Goal: Task Accomplishment & Management: Complete application form

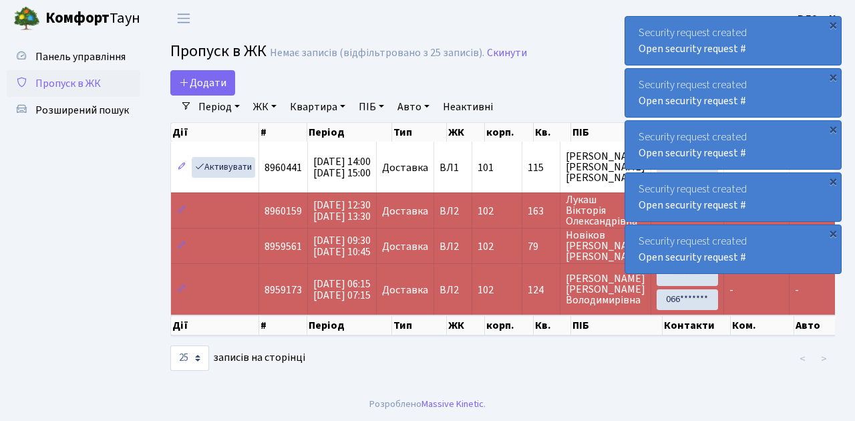
select select "25"
drag, startPoint x: 49, startPoint y: 210, endPoint x: 52, endPoint y: 204, distance: 6.9
click at [49, 210] on ul "Панель управління Пропуск в ЖК Розширений пошук" at bounding box center [74, 211] width 134 height 337
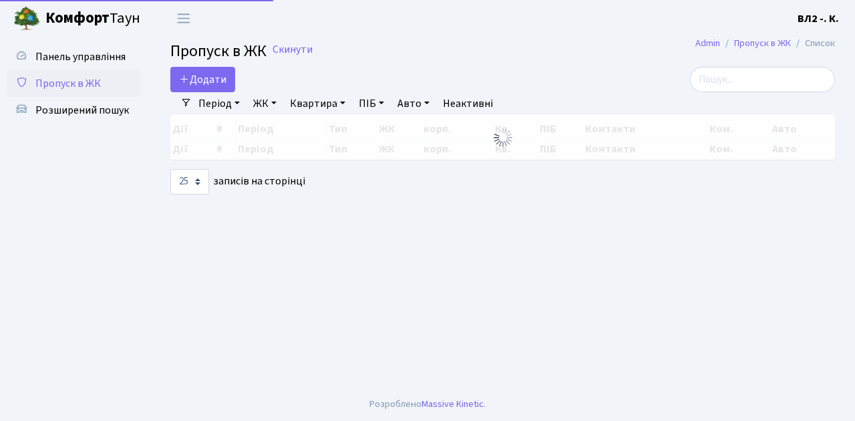
select select "25"
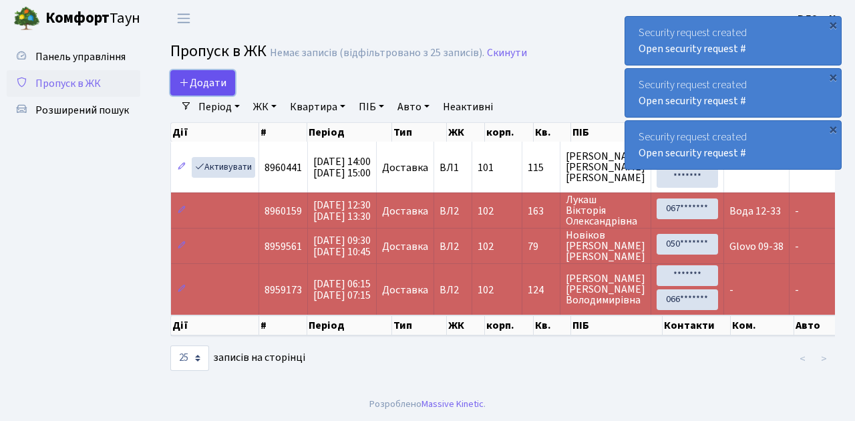
click at [228, 92] on link "Додати" at bounding box center [202, 82] width 65 height 25
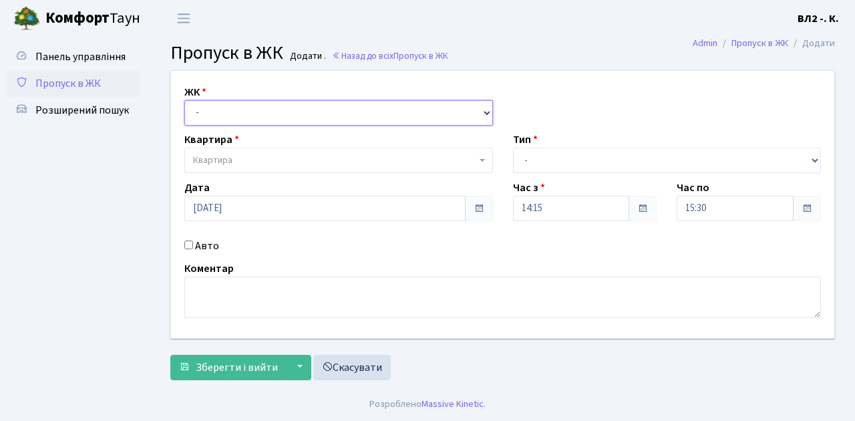
click at [487, 112] on select "- [STREET_ADDRESS][PERSON_NAME]" at bounding box center [338, 112] width 308 height 25
select select "317"
click at [184, 100] on select "- ВЛ1, Ужгородський пров., 4/1 ВЛ2, Голосіївський просп., 76 ВЛ3, пр.Голосіївсь…" at bounding box center [338, 112] width 308 height 25
select select
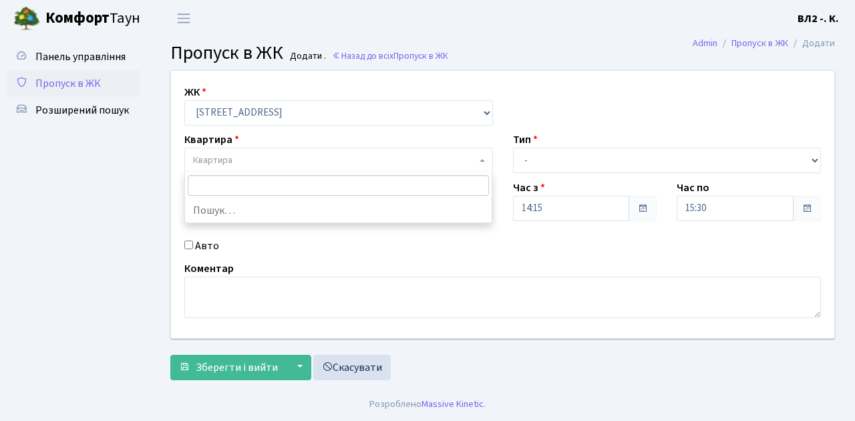
click at [480, 160] on b at bounding box center [481, 160] width 5 height 3
type input "122"
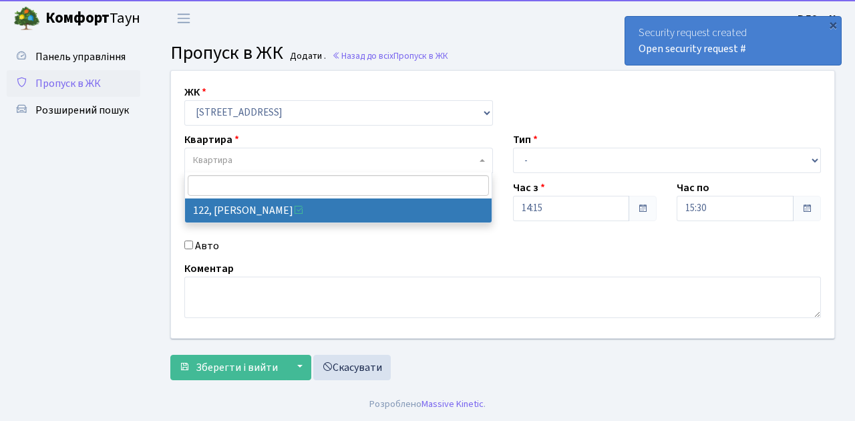
select select "38302"
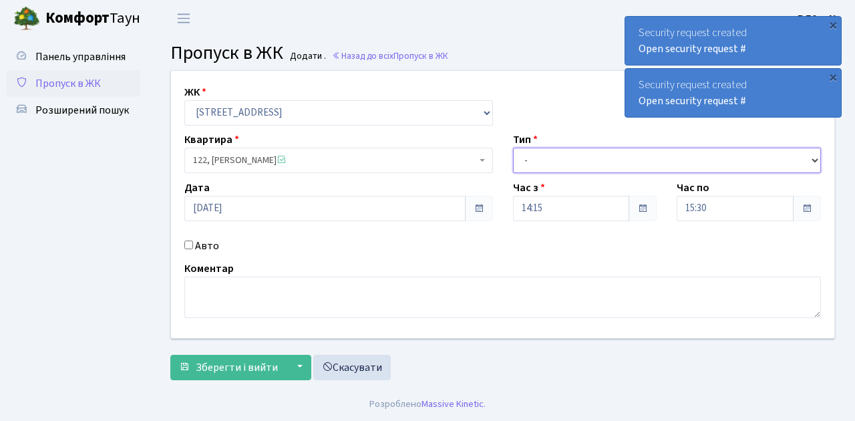
click at [813, 158] on select "- Доставка Таксі Гості Сервіс" at bounding box center [667, 160] width 308 height 25
select select "1"
click at [513, 148] on select "- Доставка Таксі Гості Сервіс" at bounding box center [667, 160] width 308 height 25
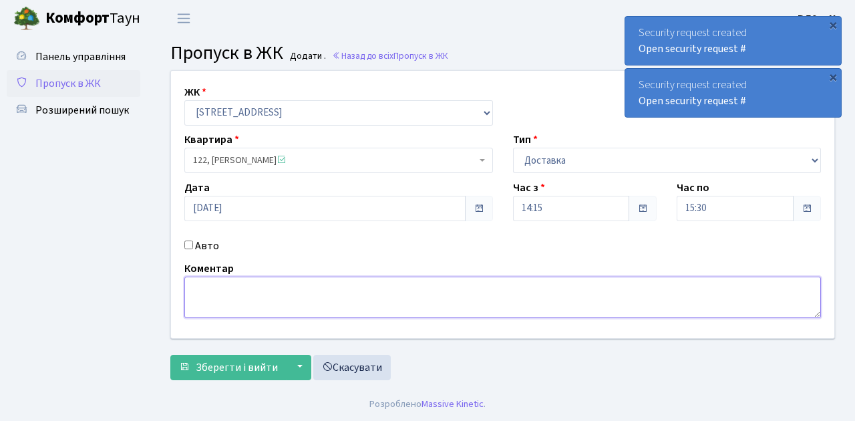
click at [202, 287] on textarea at bounding box center [502, 296] width 636 height 41
type textarea "14-25"
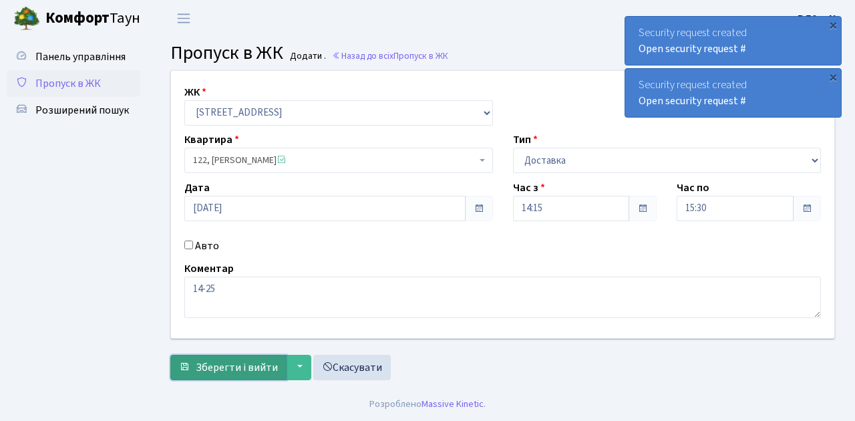
click at [215, 366] on span "Зберегти і вийти" at bounding box center [237, 367] width 82 height 15
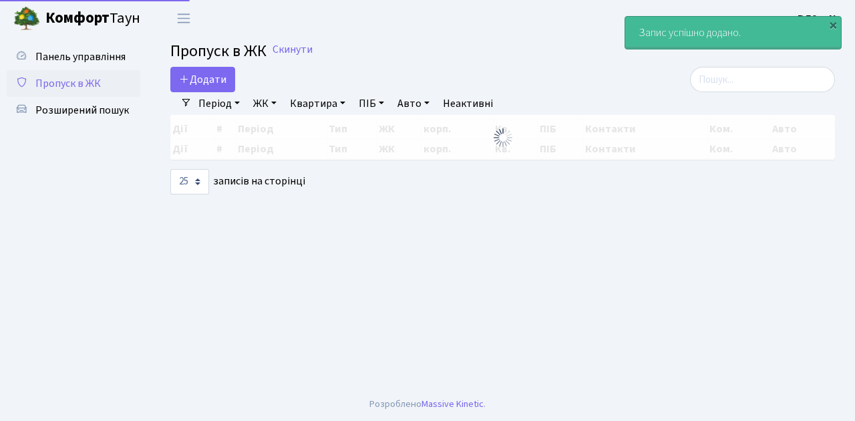
select select "25"
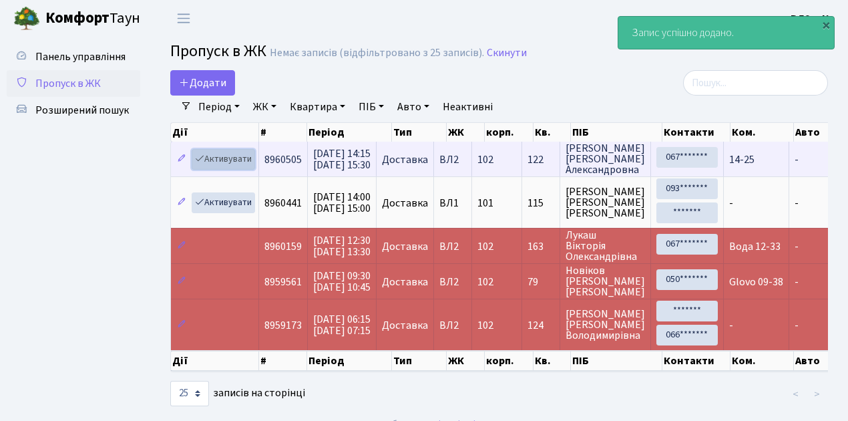
click at [252, 167] on link "Активувати" at bounding box center [223, 159] width 63 height 21
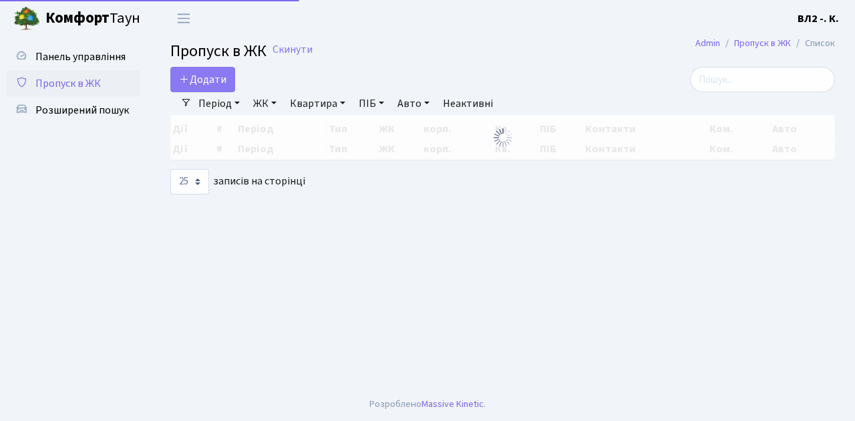
select select "25"
